Goal: Communication & Community: Ask a question

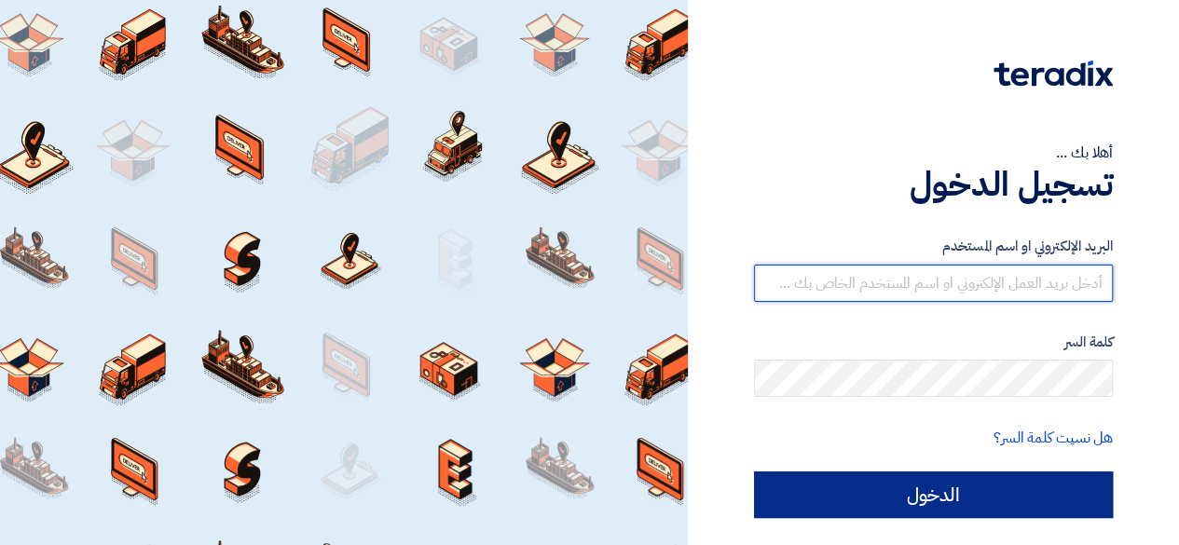
type input "[PERSON_NAME][EMAIL_ADDRESS][PERSON_NAME][DOMAIN_NAME]"
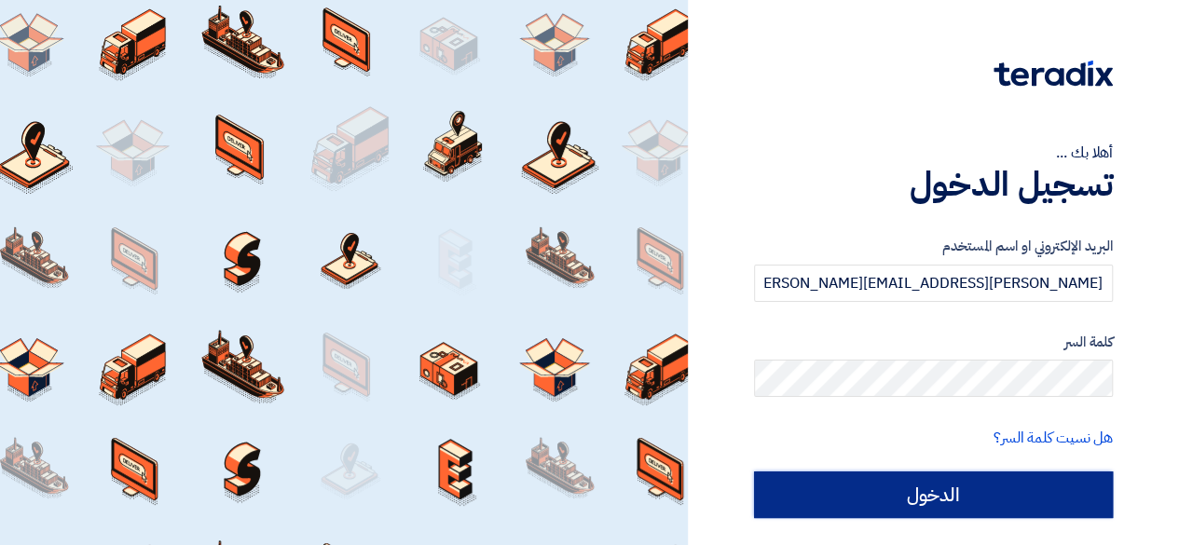
click at [977, 486] on input "الدخول" at bounding box center [933, 495] width 359 height 47
type input "Sign in"
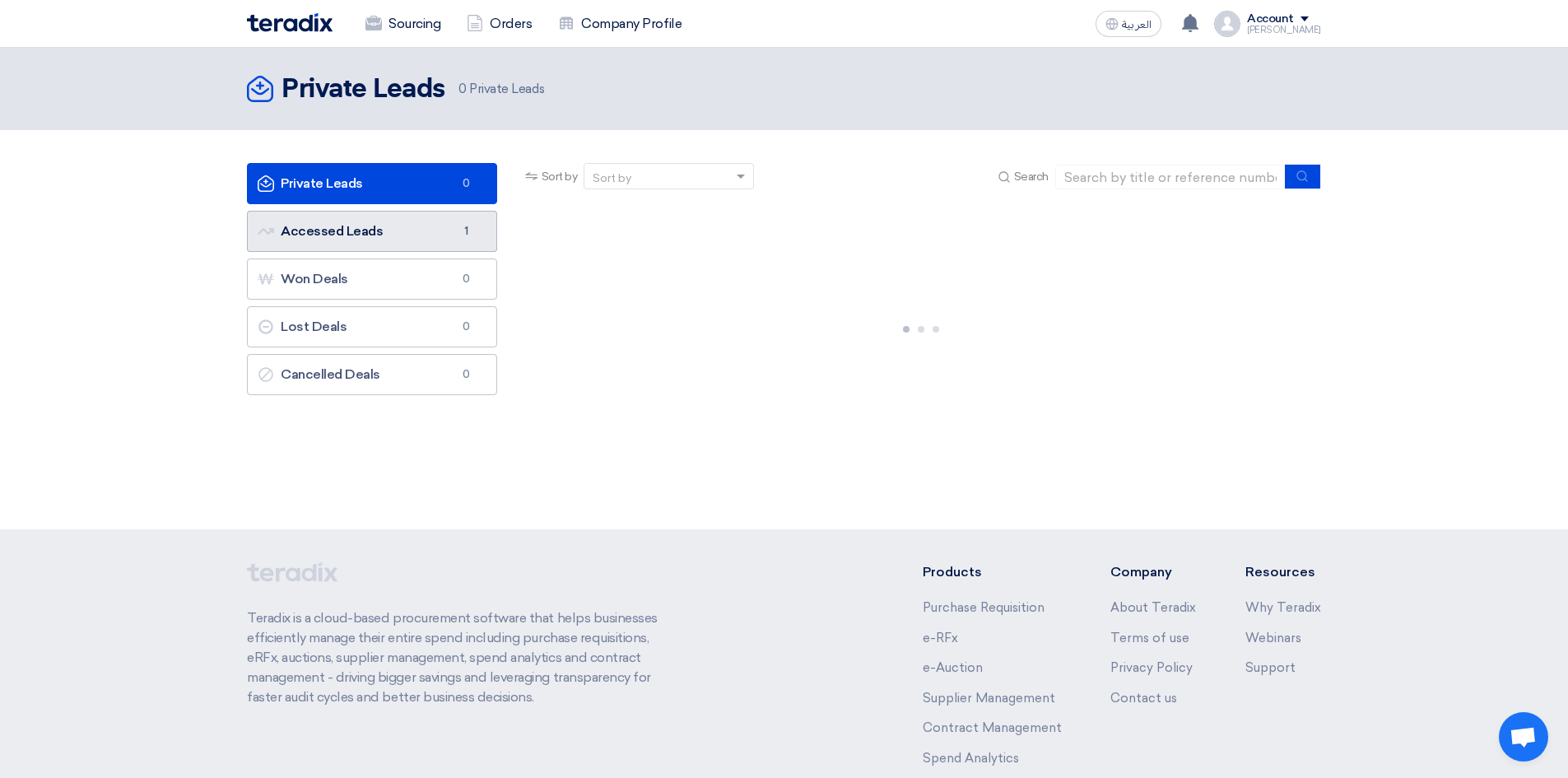
click at [360, 238] on link "Accessed Leads Accessed Leads 1" at bounding box center [372, 231] width 250 height 42
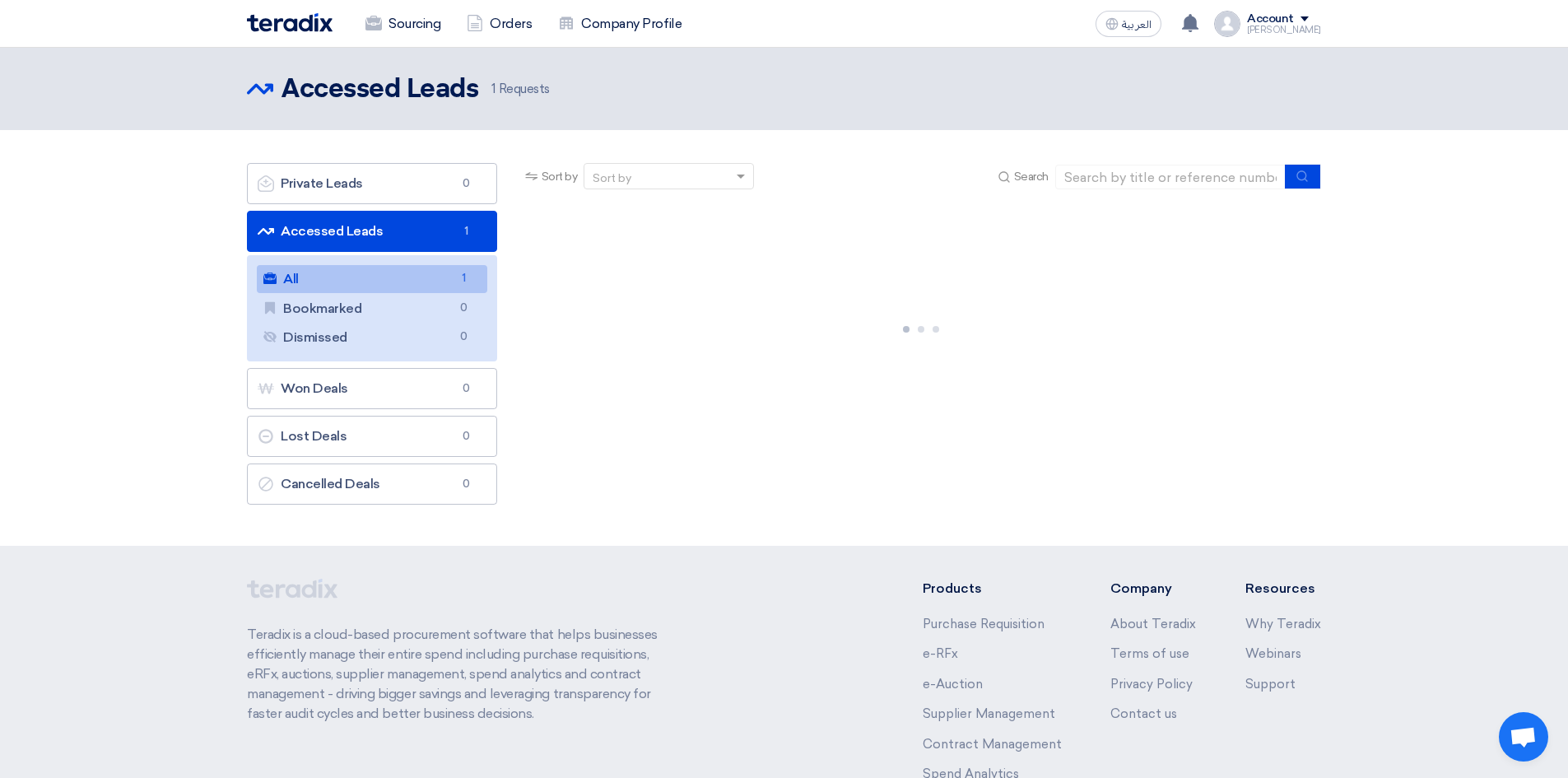
click at [347, 278] on link "All All 1" at bounding box center [372, 279] width 231 height 28
click at [769, 350] on div at bounding box center [921, 326] width 799 height 247
click at [375, 288] on link "All All 1" at bounding box center [372, 279] width 231 height 28
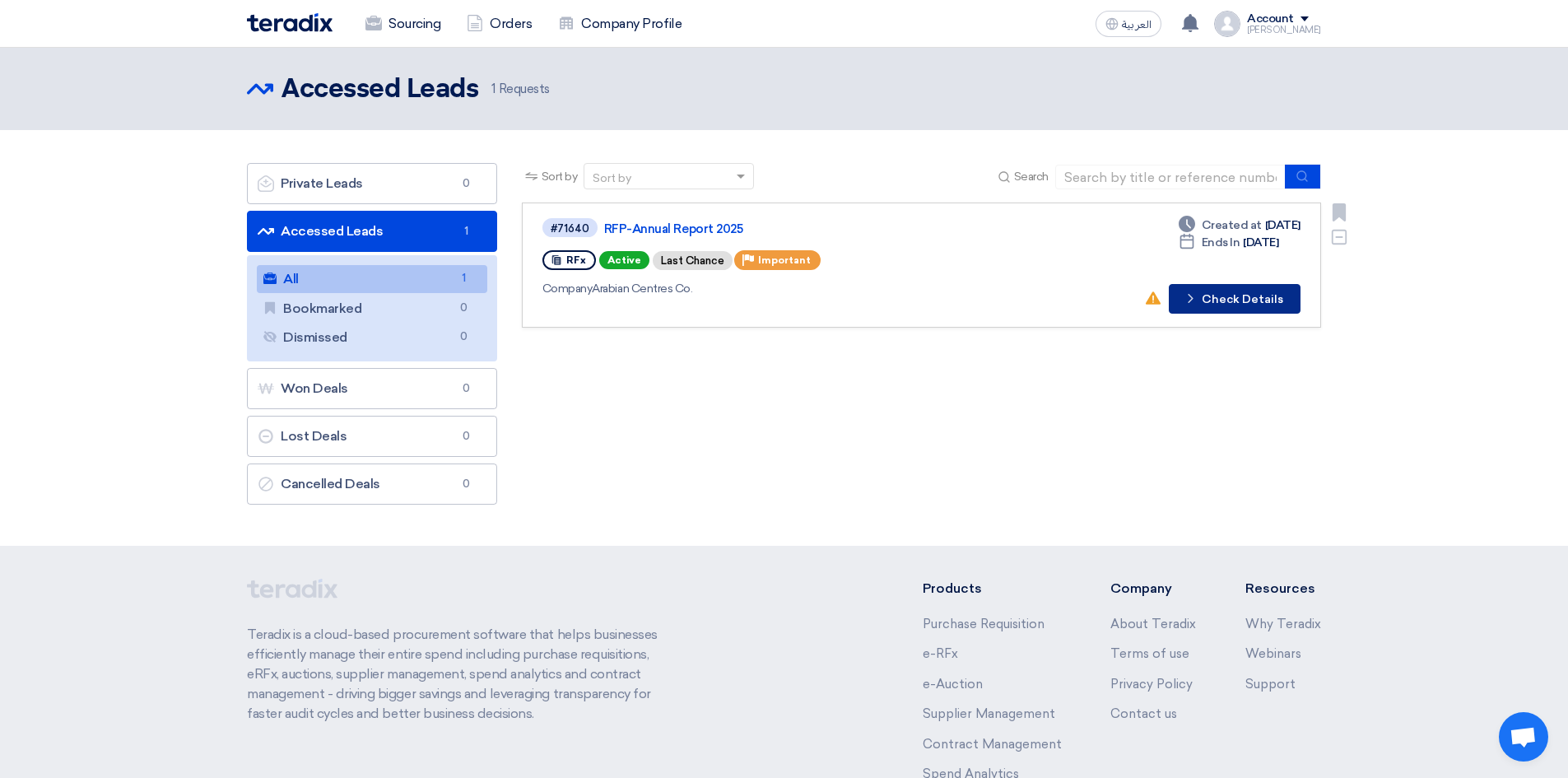
click at [1245, 306] on button "Check details Check Details" at bounding box center [1234, 299] width 132 height 30
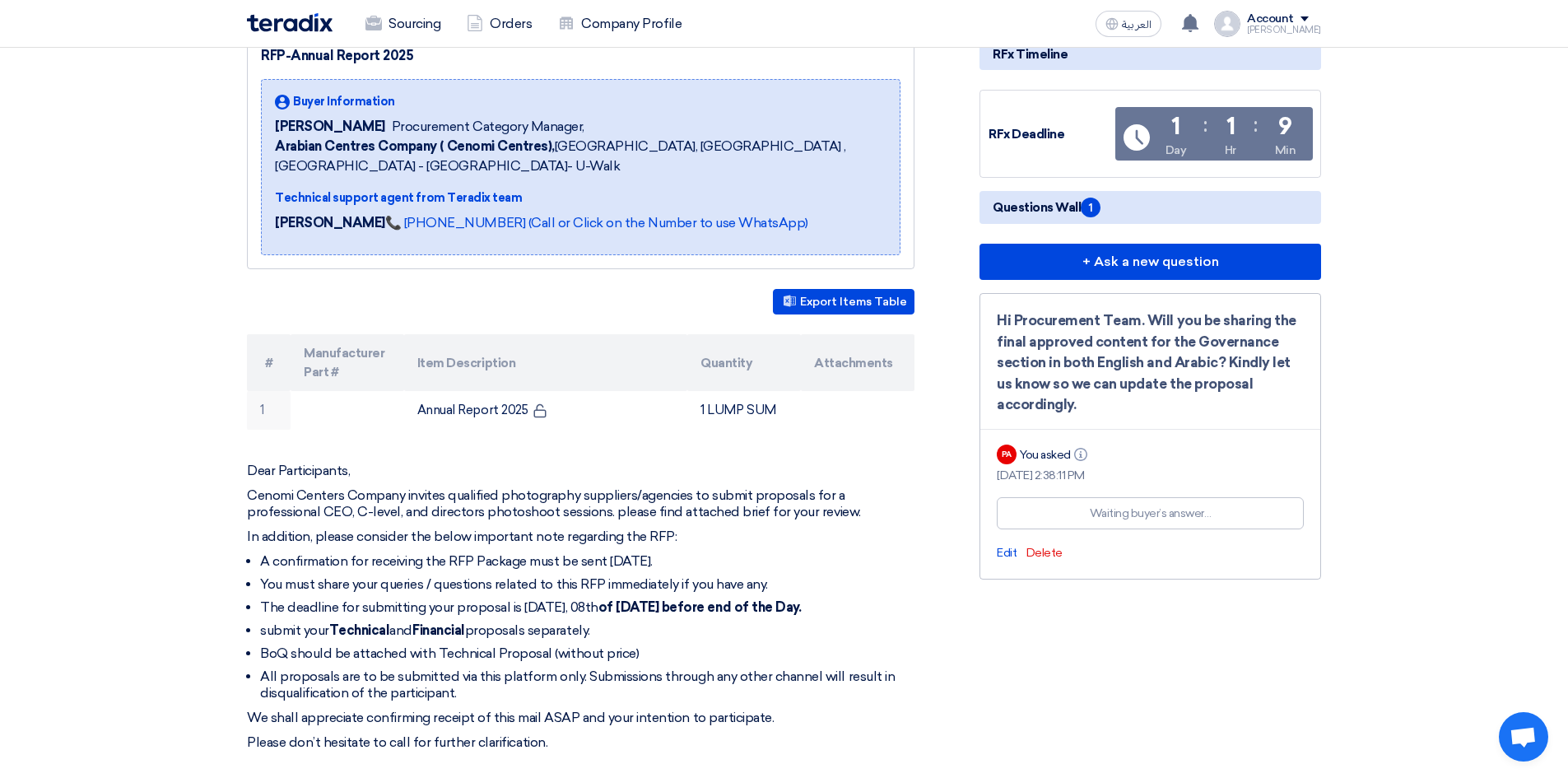
scroll to position [217, 0]
click at [1048, 353] on div "Hi Procurement Team. Will you be sharing the final approved content for the Gov…" at bounding box center [1151, 361] width 307 height 105
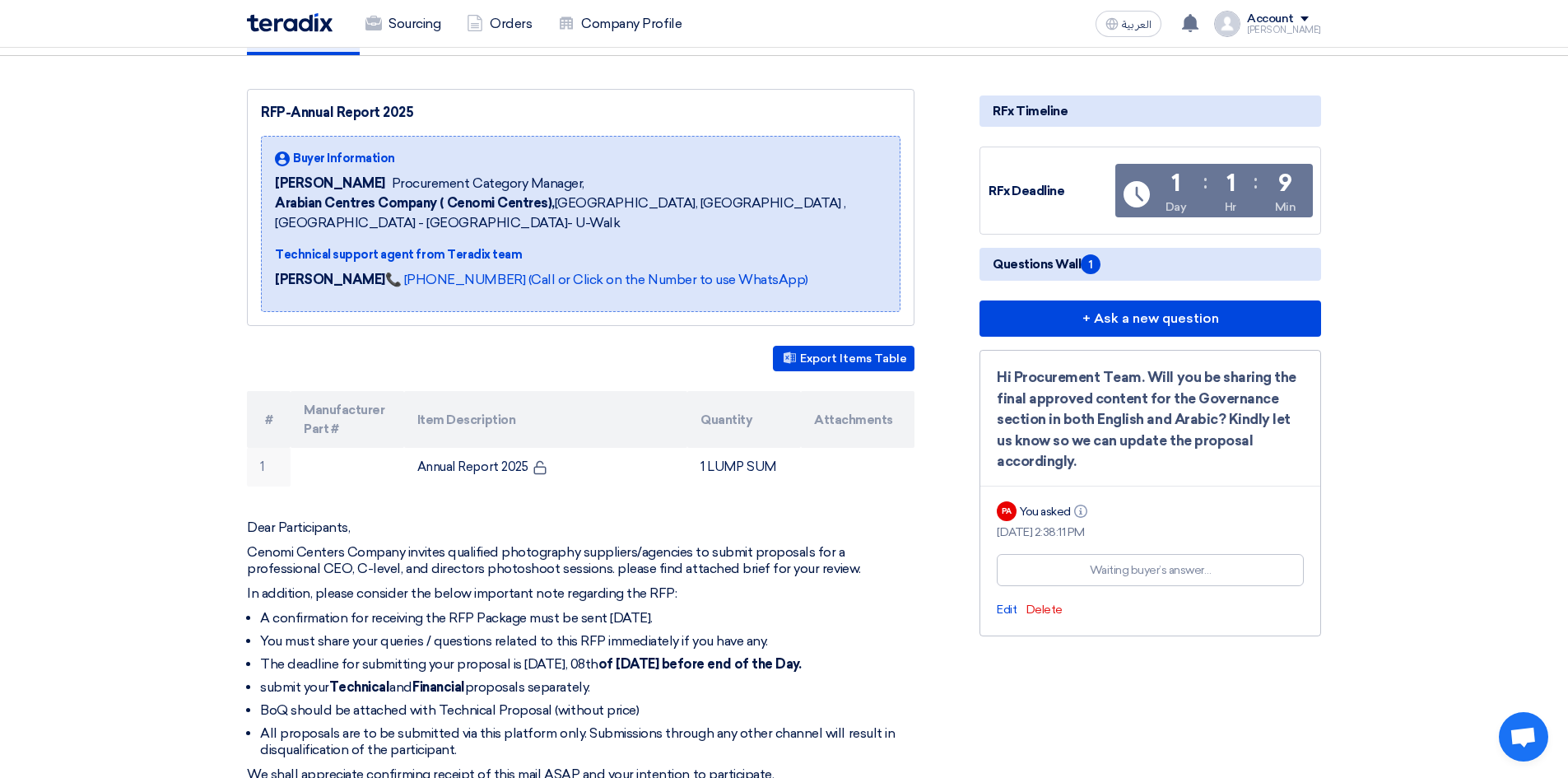
scroll to position [159, 0]
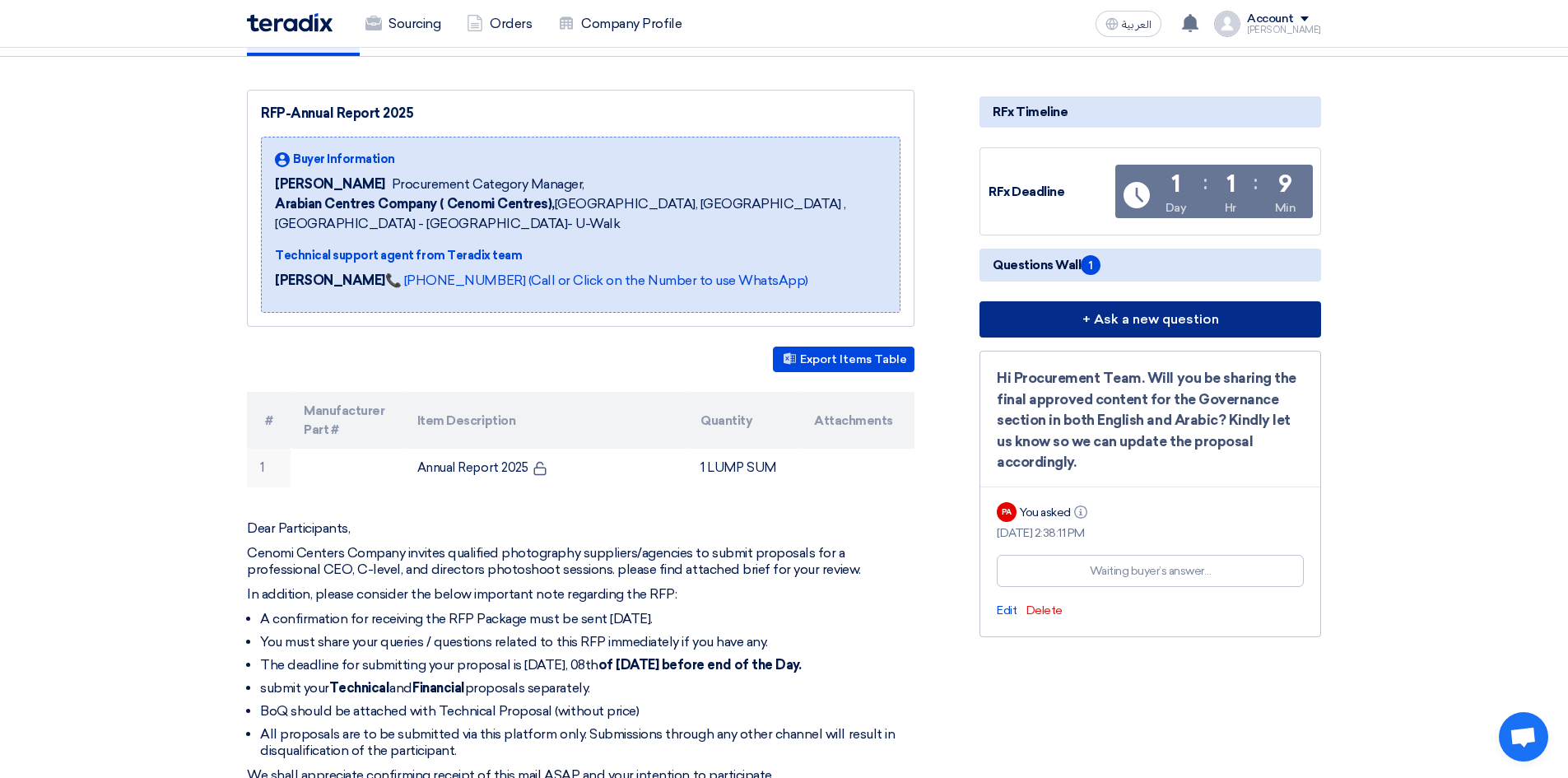
click at [1079, 329] on button "+ Ask a new question" at bounding box center [1150, 319] width 342 height 36
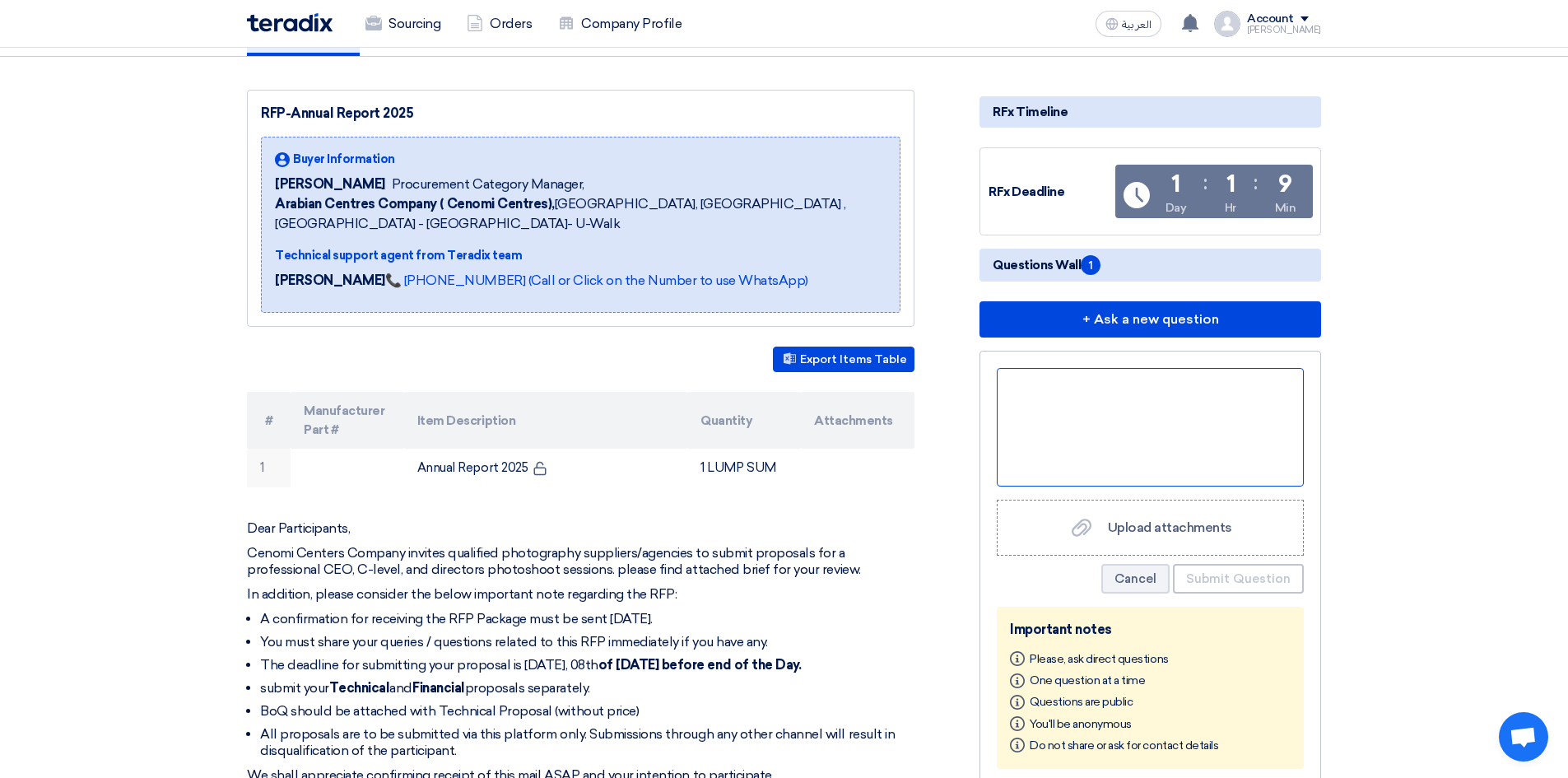
click at [1072, 431] on div at bounding box center [1151, 427] width 307 height 118
click at [1102, 429] on div "jU" at bounding box center [1151, 427] width 307 height 118
click at [1199, 380] on span "regarding the request below please." at bounding box center [1143, 397] width 278 height 35
click at [1200, 380] on span "regarding the request below please." at bounding box center [1143, 397] width 278 height 35
click at [1224, 381] on span "regarding the inquirybelow please." at bounding box center [1139, 397] width 269 height 35
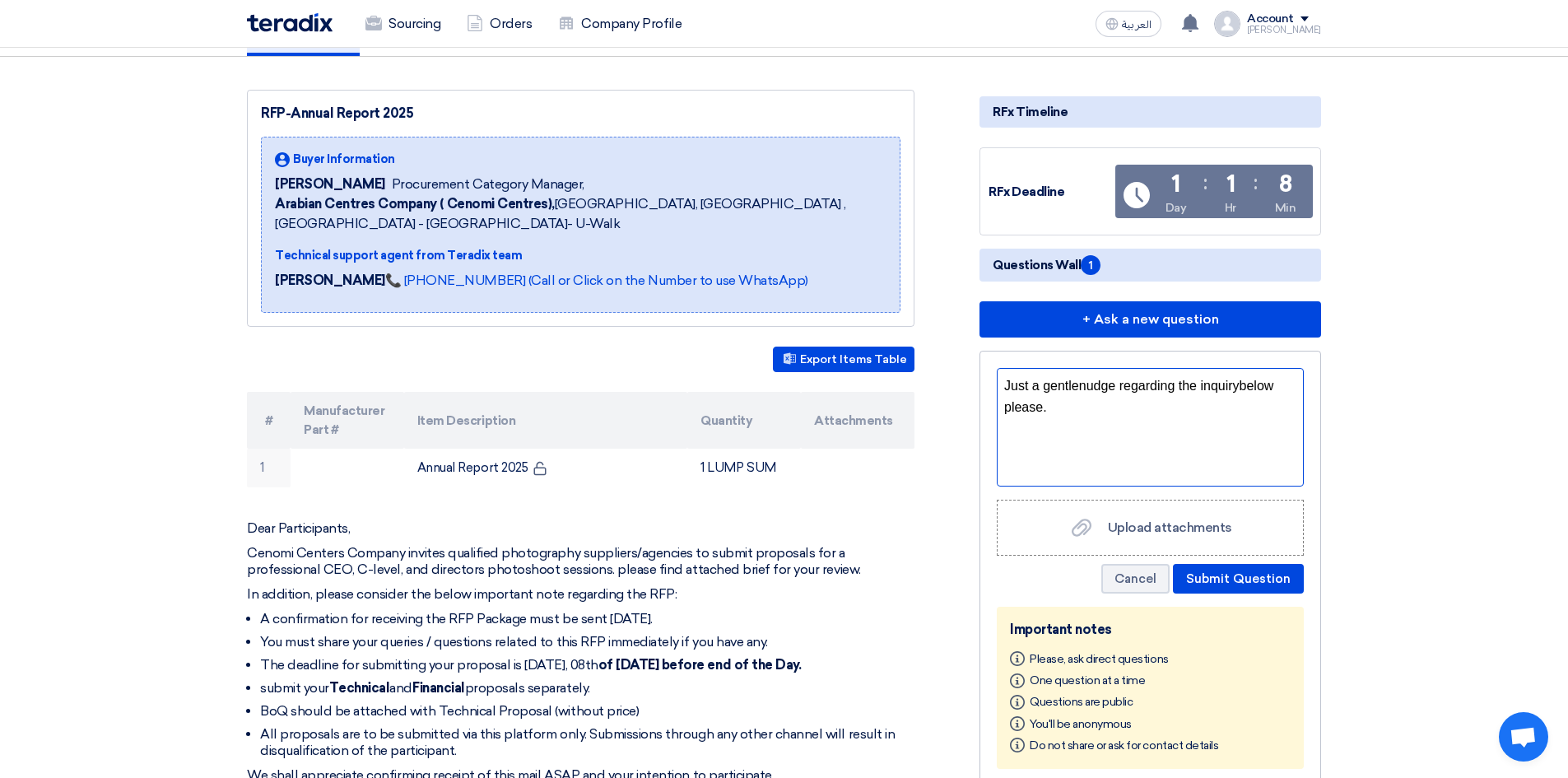
click at [1218, 383] on span "regarding the inquirybelow please." at bounding box center [1139, 397] width 269 height 35
click at [1212, 380] on span "regarding the inquirybelow please." at bounding box center [1139, 397] width 269 height 35
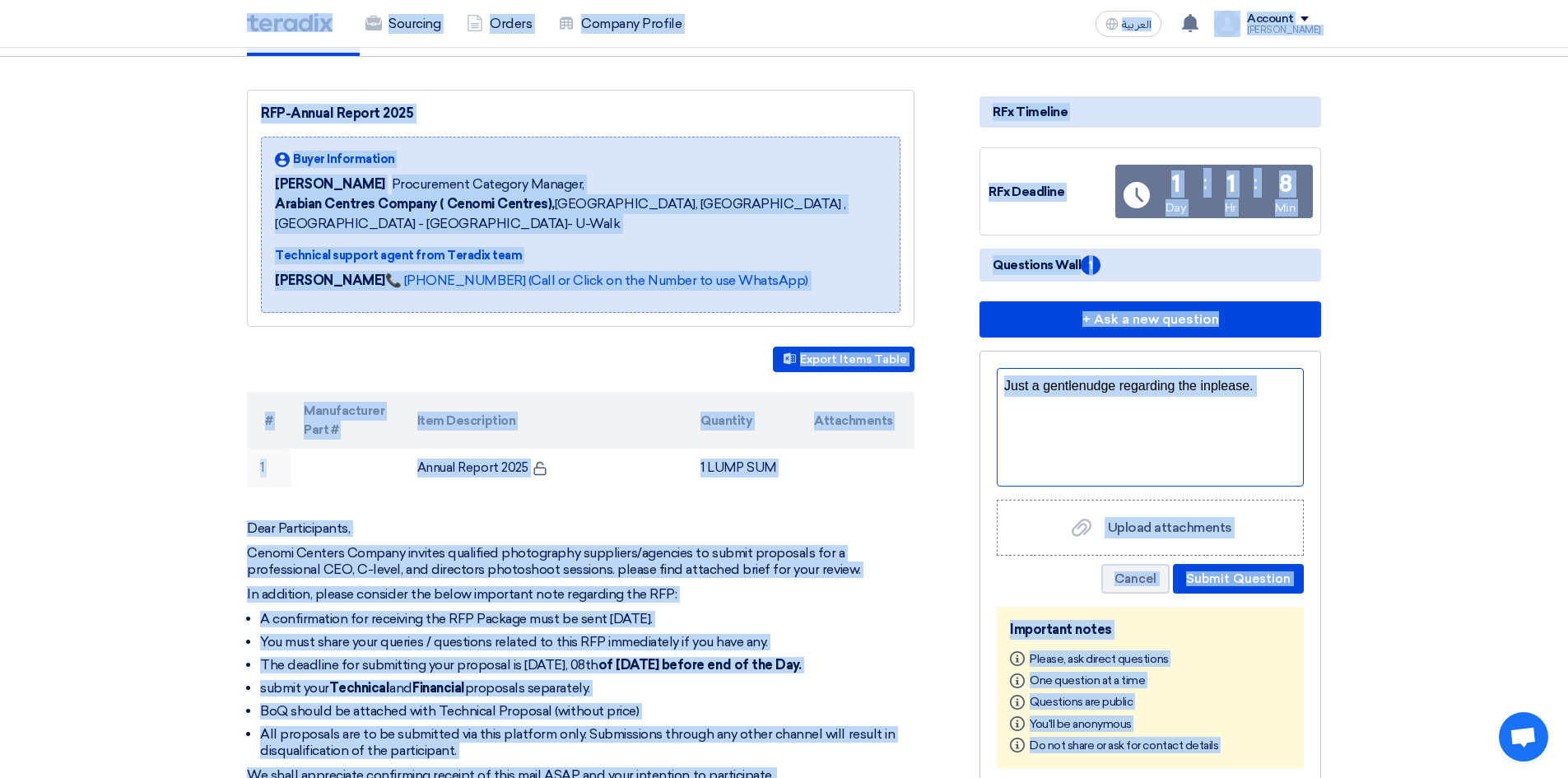
click at [1205, 386] on span "regarding the inplease." at bounding box center [1185, 386] width 138 height 14
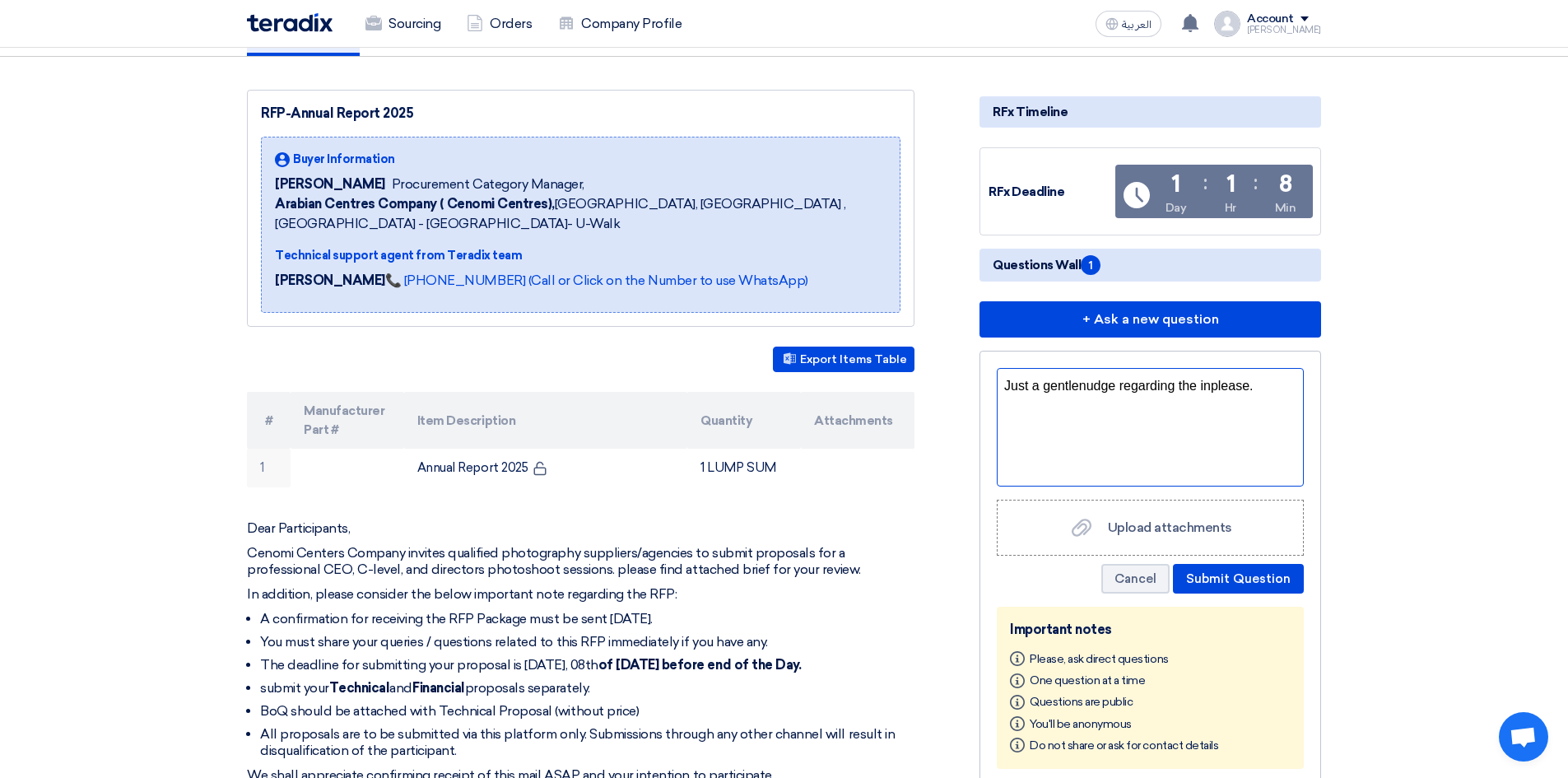
click at [1238, 394] on div "Just a gentle nudge regarding the inplease." at bounding box center [1151, 427] width 307 height 118
drag, startPoint x: 929, startPoint y: 352, endPoint x: 742, endPoint y: 328, distance: 188.5
click at [747, 330] on div "RFP-Annual Report 2025 Buyer Information Alanoud Alhuriesh Procurement Category…" at bounding box center [784, 704] width 1099 height 1227
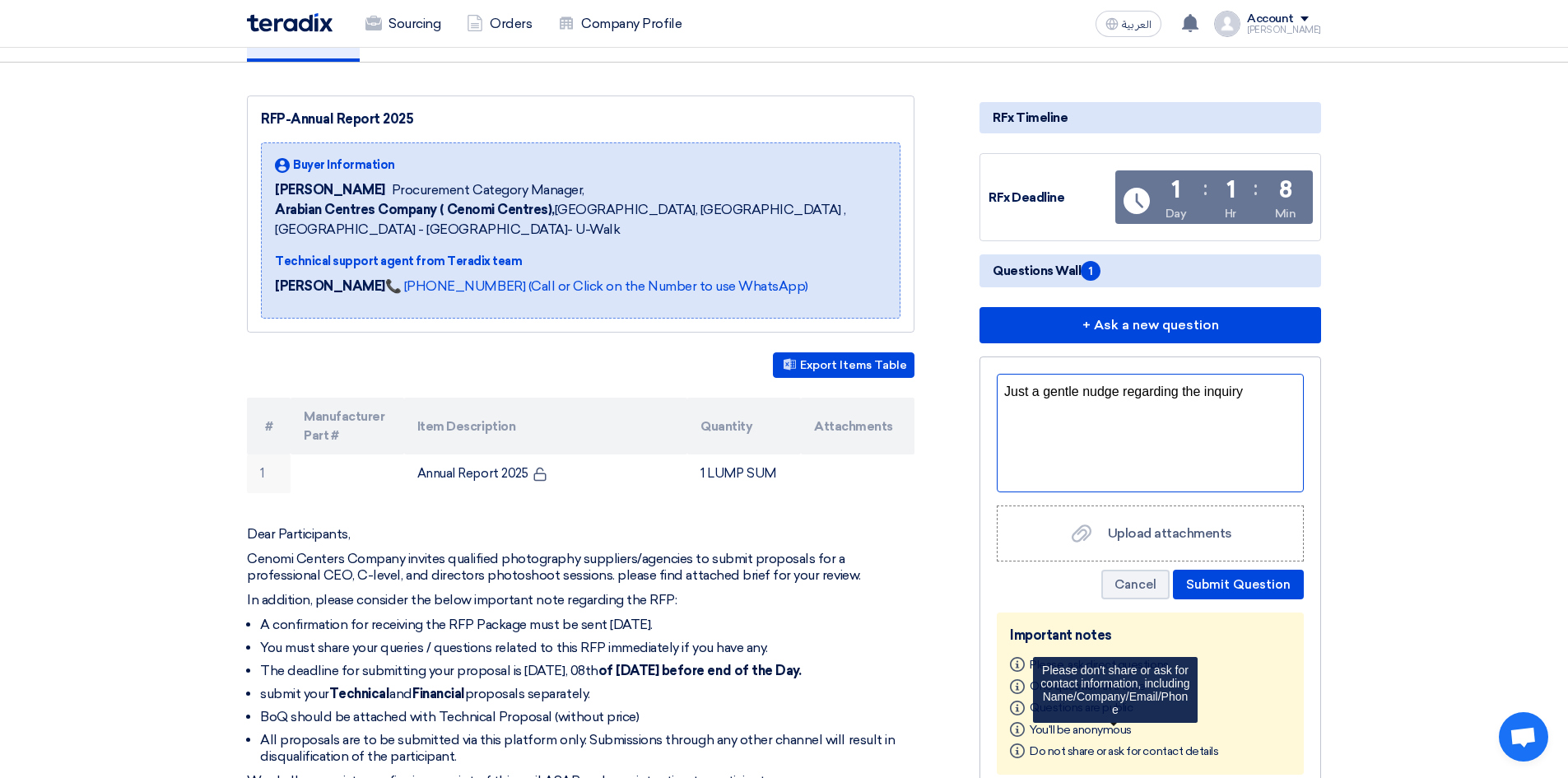
scroll to position [146, 0]
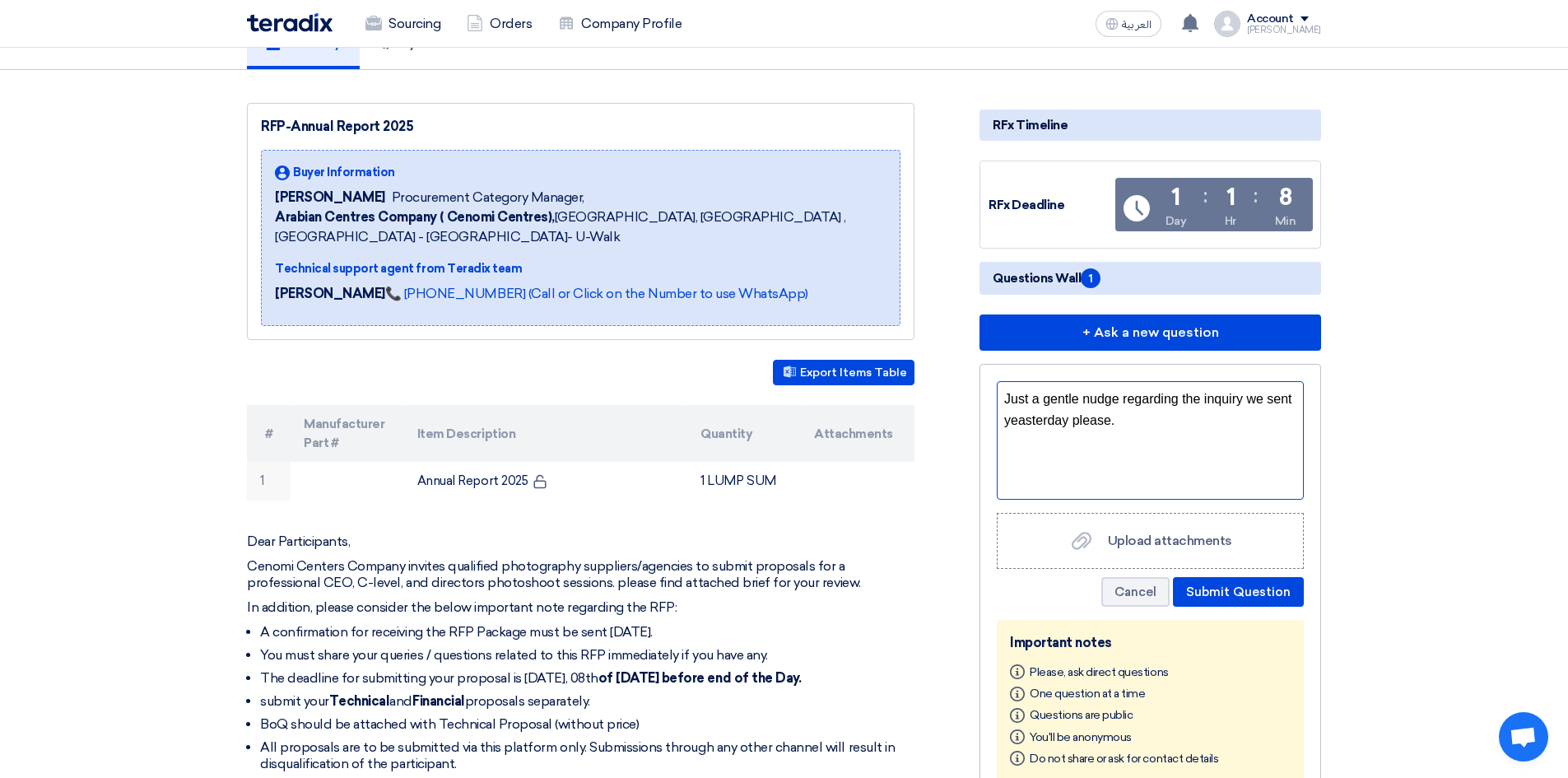
click at [1017, 419] on span "Just a gentle nudge regarding the inquiry we sent yeasterday please." at bounding box center [1148, 410] width 288 height 35
click at [1226, 588] on button "Submit Question" at bounding box center [1238, 592] width 131 height 30
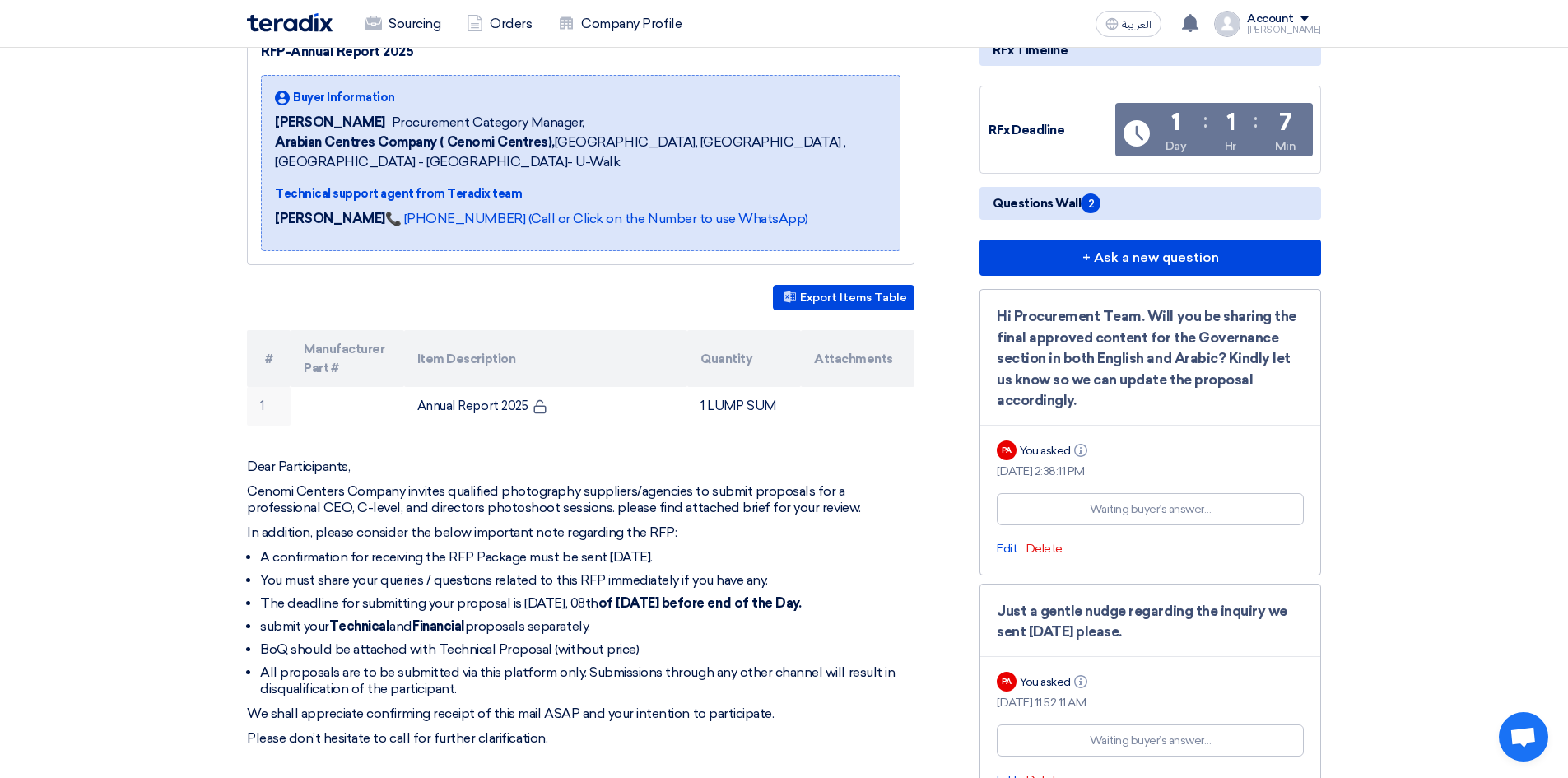
scroll to position [317, 0]
